Goal: Information Seeking & Learning: Learn about a topic

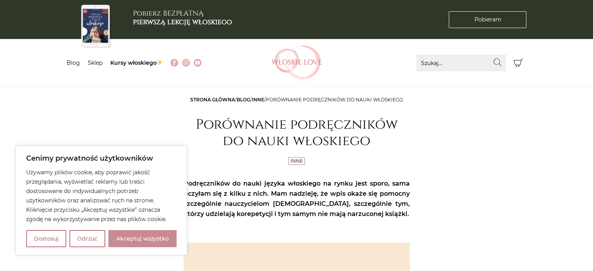
click at [137, 240] on button "Akceptuj wszystko" at bounding box center [142, 238] width 68 height 17
checkbox input "true"
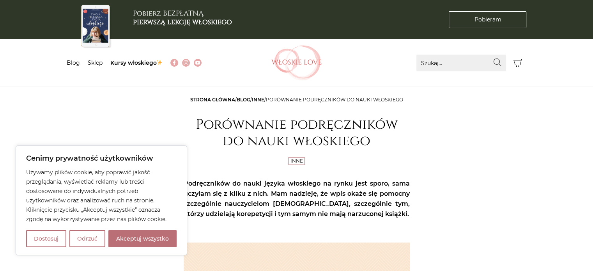
checkbox input "true"
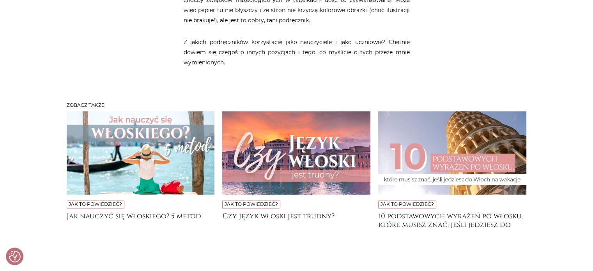
scroll to position [1169, 0]
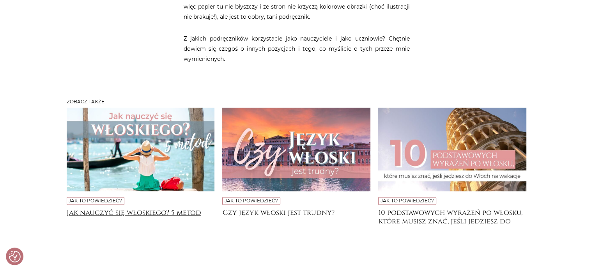
drag, startPoint x: 102, startPoint y: 224, endPoint x: 116, endPoint y: 222, distance: 14.1
click at [102, 224] on h4 "Jak nauczyć się włoskiego? 5 metod" at bounding box center [141, 216] width 148 height 16
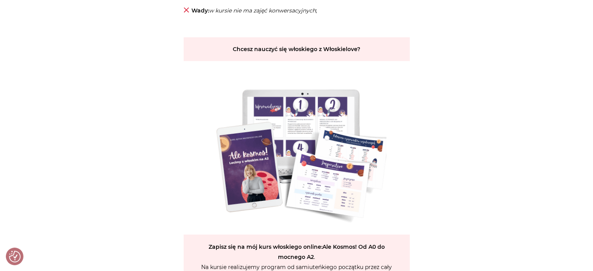
scroll to position [1636, 0]
